Goal: Task Accomplishment & Management: Manage account settings

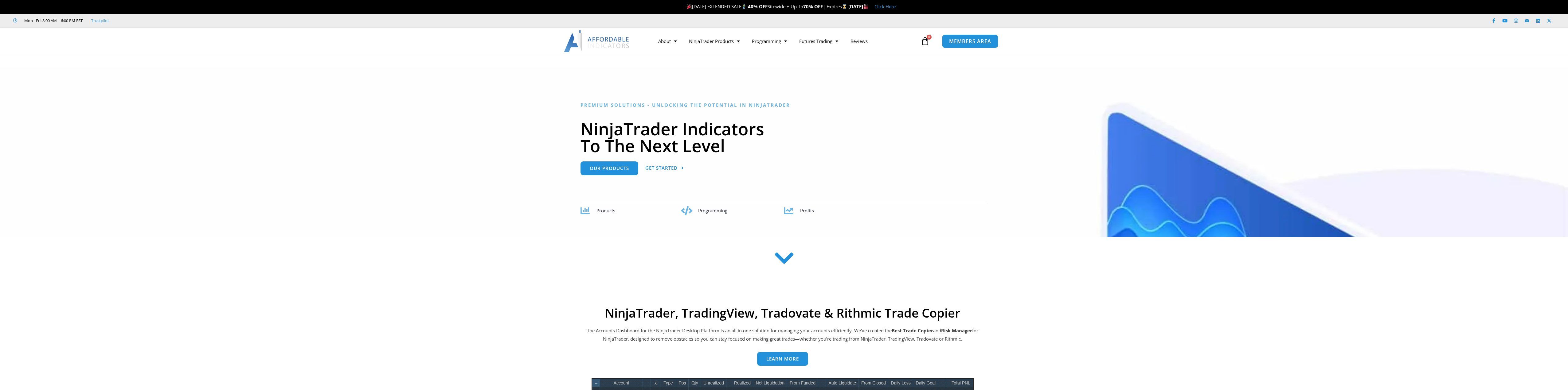
click at [966, 42] on span "MEMBERS AREA" at bounding box center [969, 41] width 42 height 6
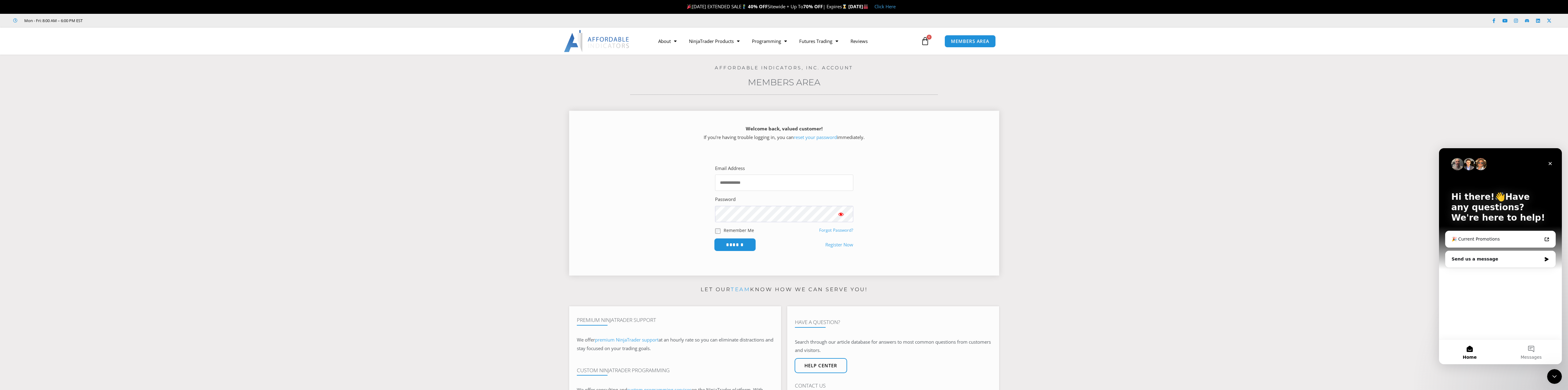
type input "**********"
click at [731, 245] on input "******" at bounding box center [734, 245] width 42 height 13
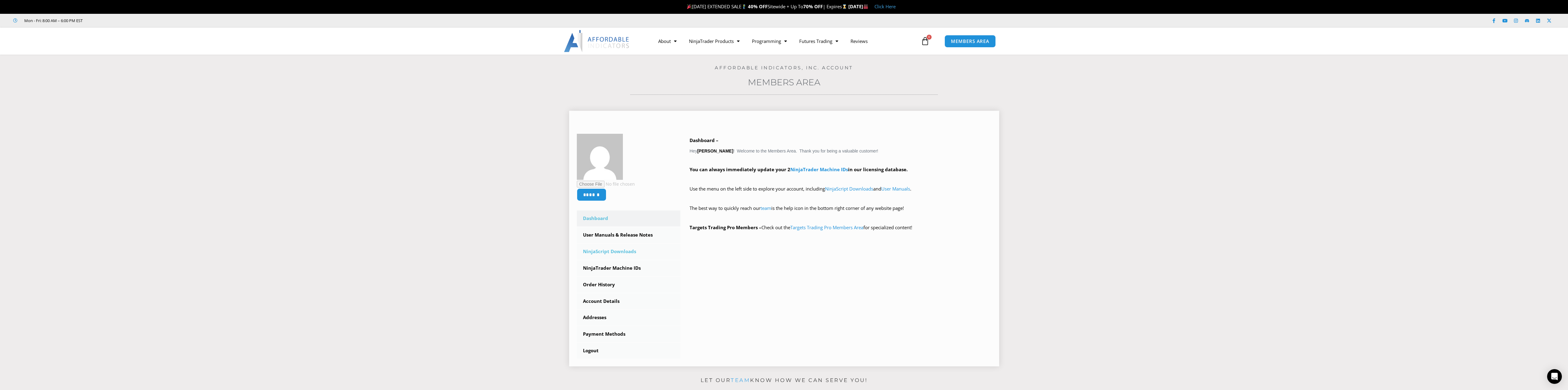
click at [598, 253] on link "NinjaScript Downloads" at bounding box center [628, 252] width 104 height 16
